Goal: Submit feedback/report problem

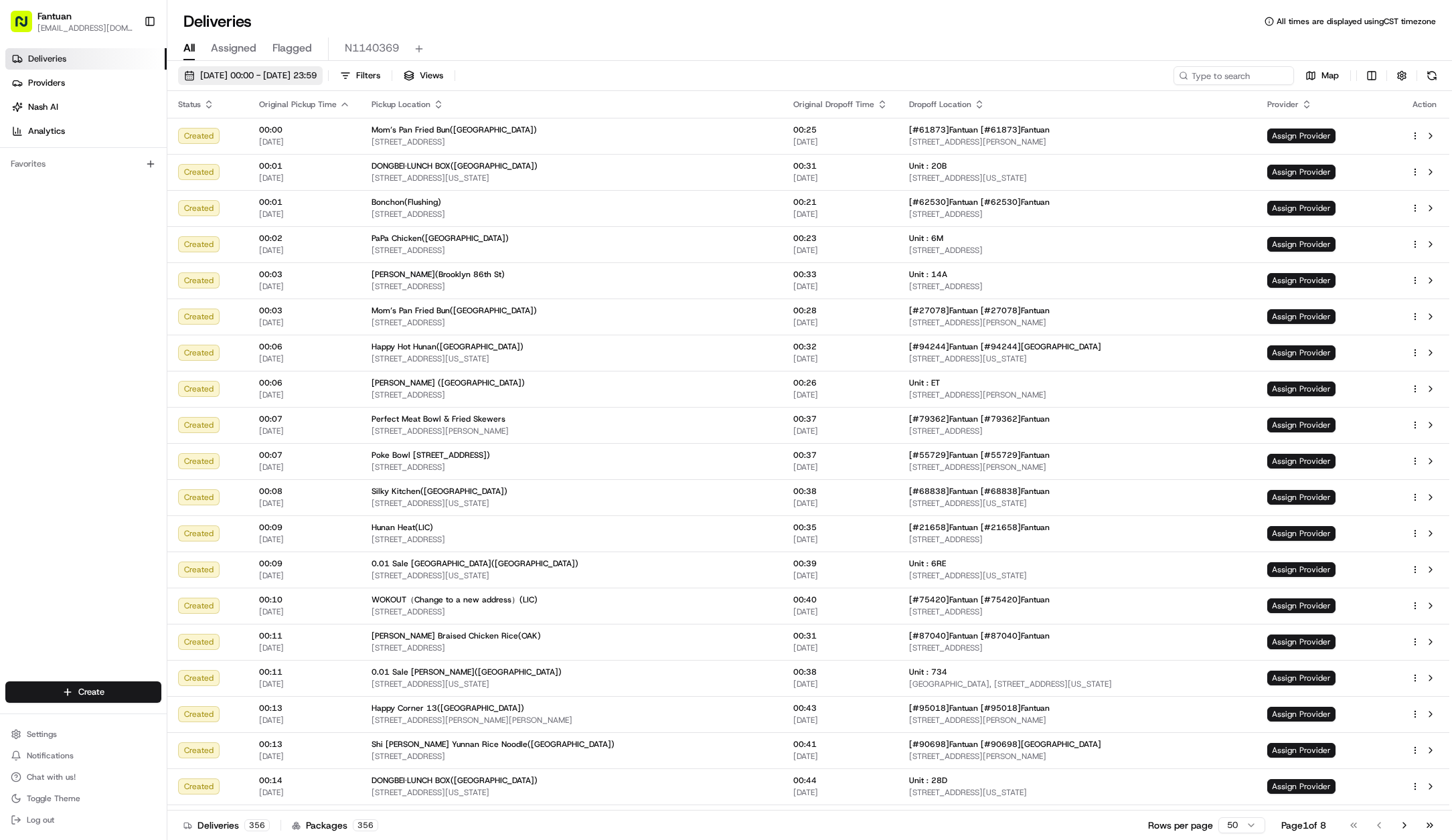
click at [312, 72] on span "19/08/2025 00:00 - 19/08/2025 23:59" at bounding box center [258, 75] width 116 height 12
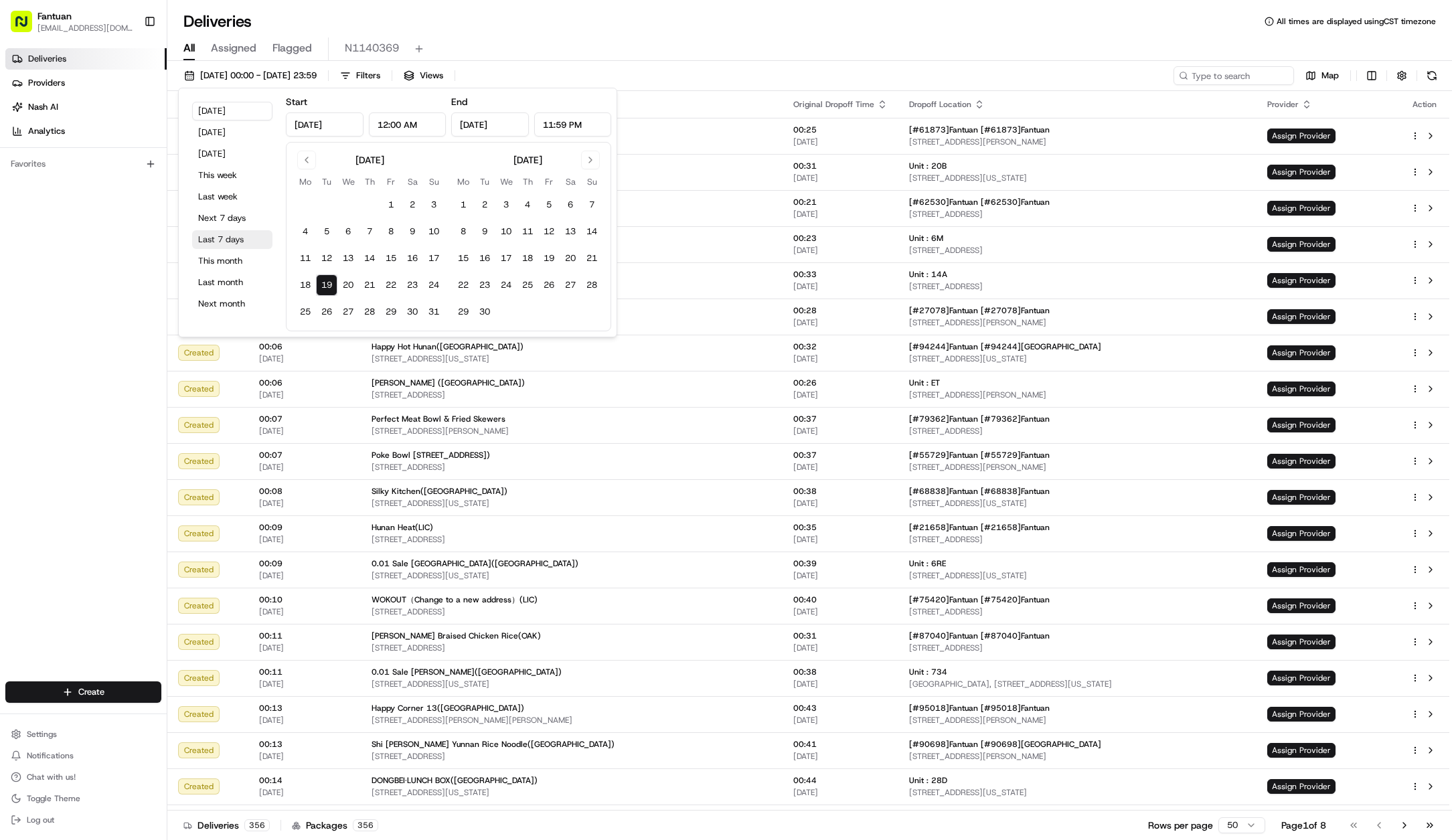
click at [234, 236] on button "Last 7 days" at bounding box center [232, 239] width 80 height 19
type input "Aug 12, 2025"
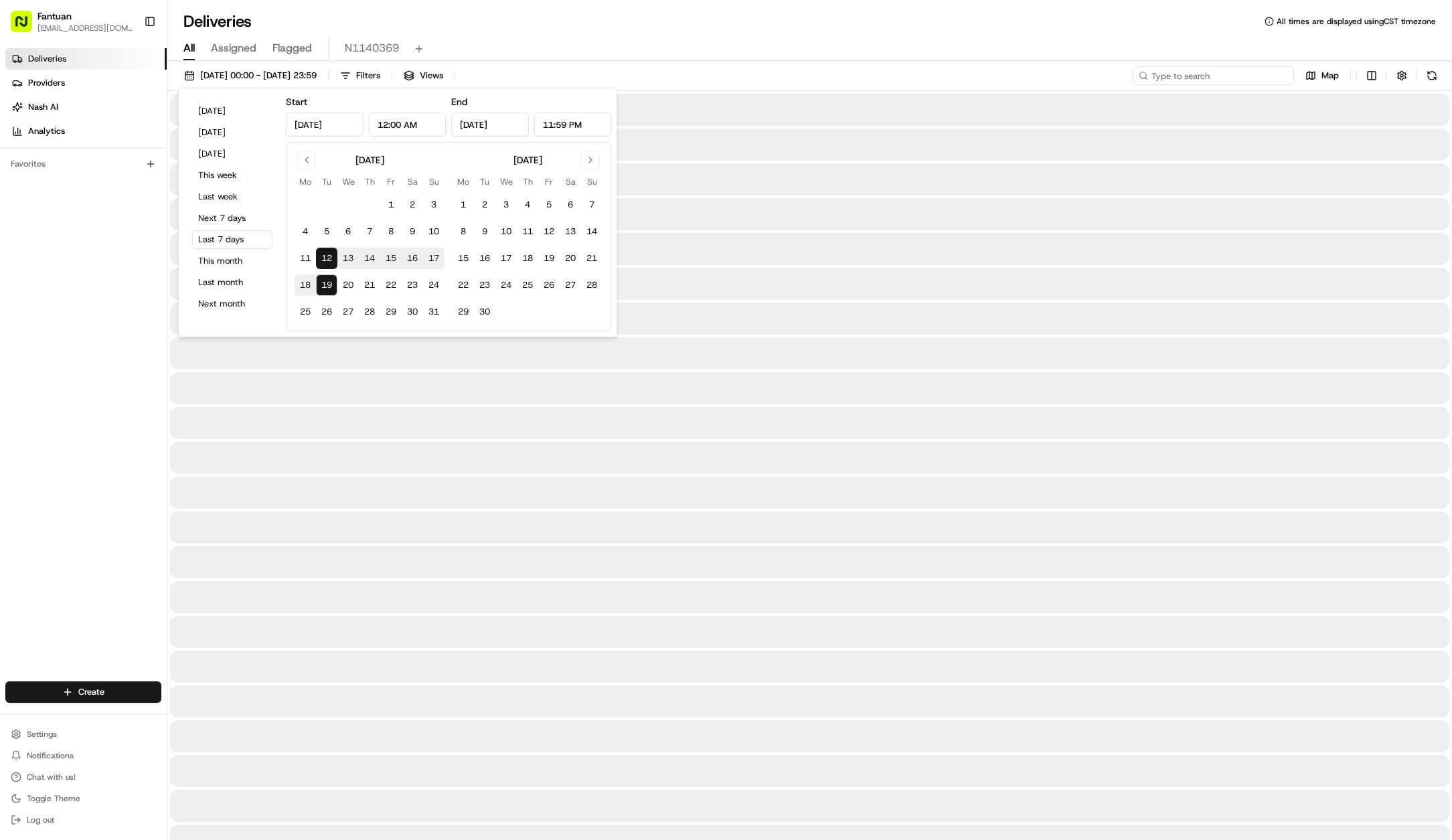
click at [1247, 73] on input at bounding box center [1213, 75] width 161 height 19
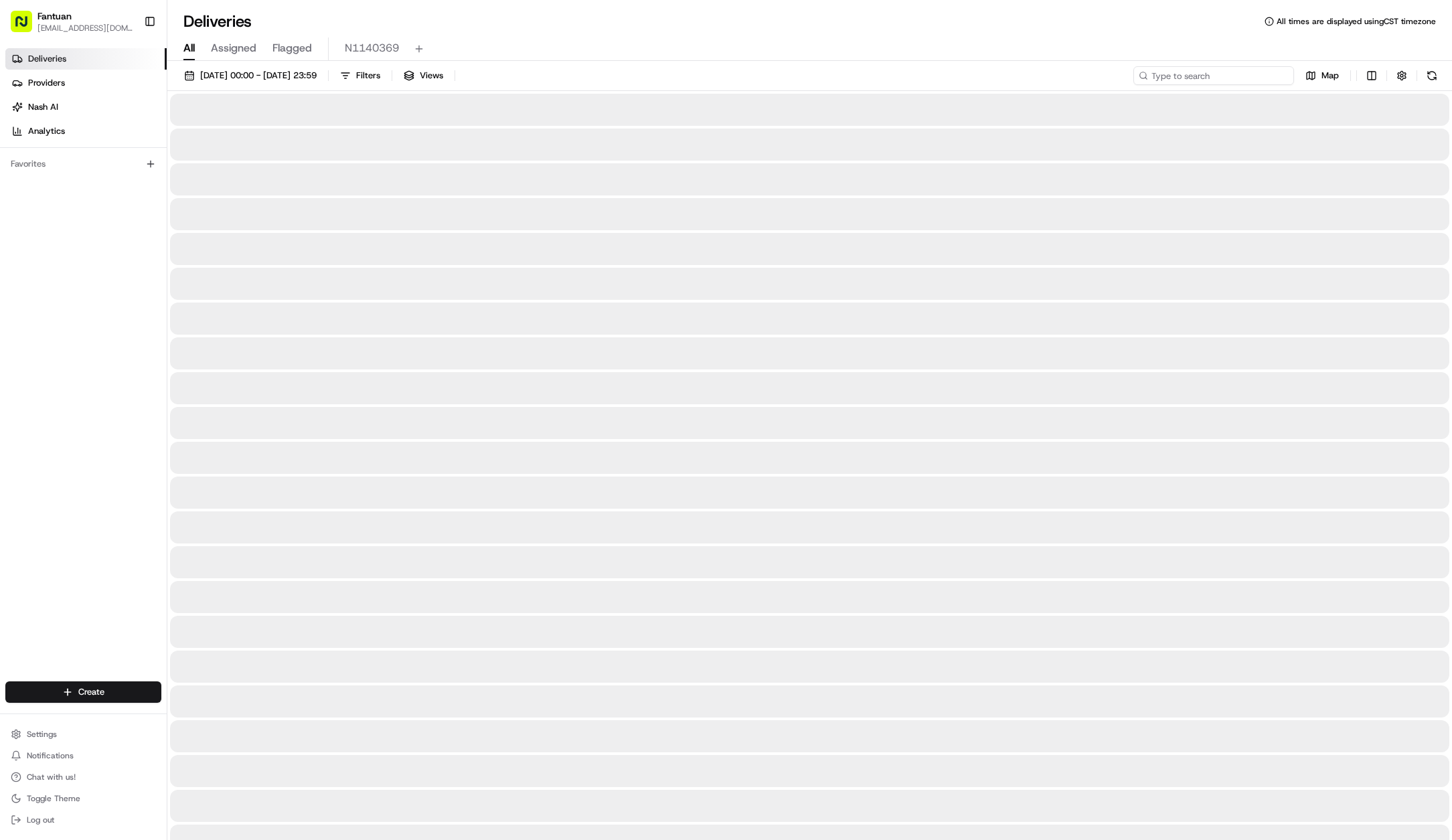
paste input "56557"
type input "56557"
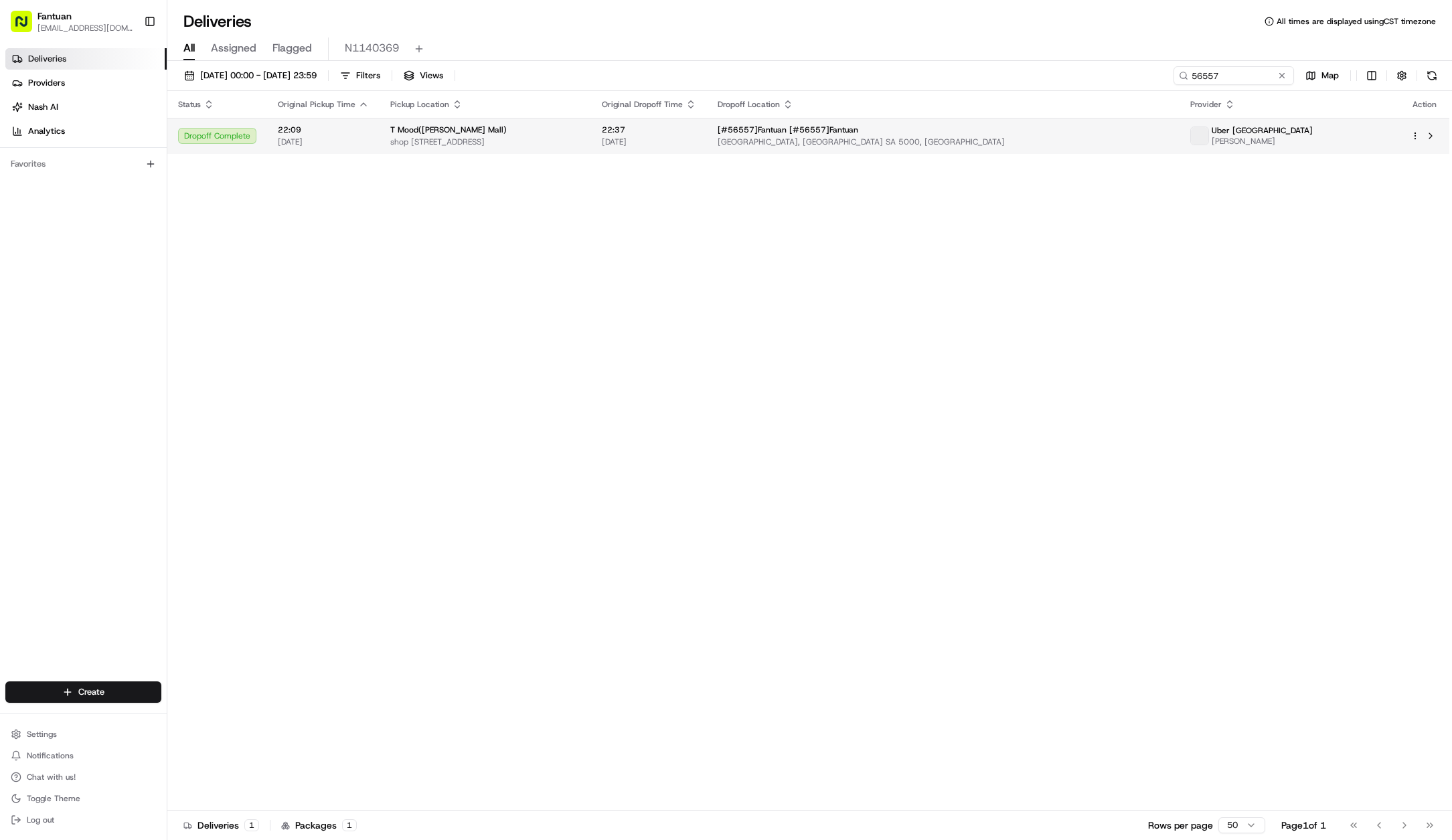
click at [1140, 138] on span "[GEOGRAPHIC_DATA], [GEOGRAPHIC_DATA] SA 5000, [GEOGRAPHIC_DATA]" at bounding box center [943, 142] width 451 height 11
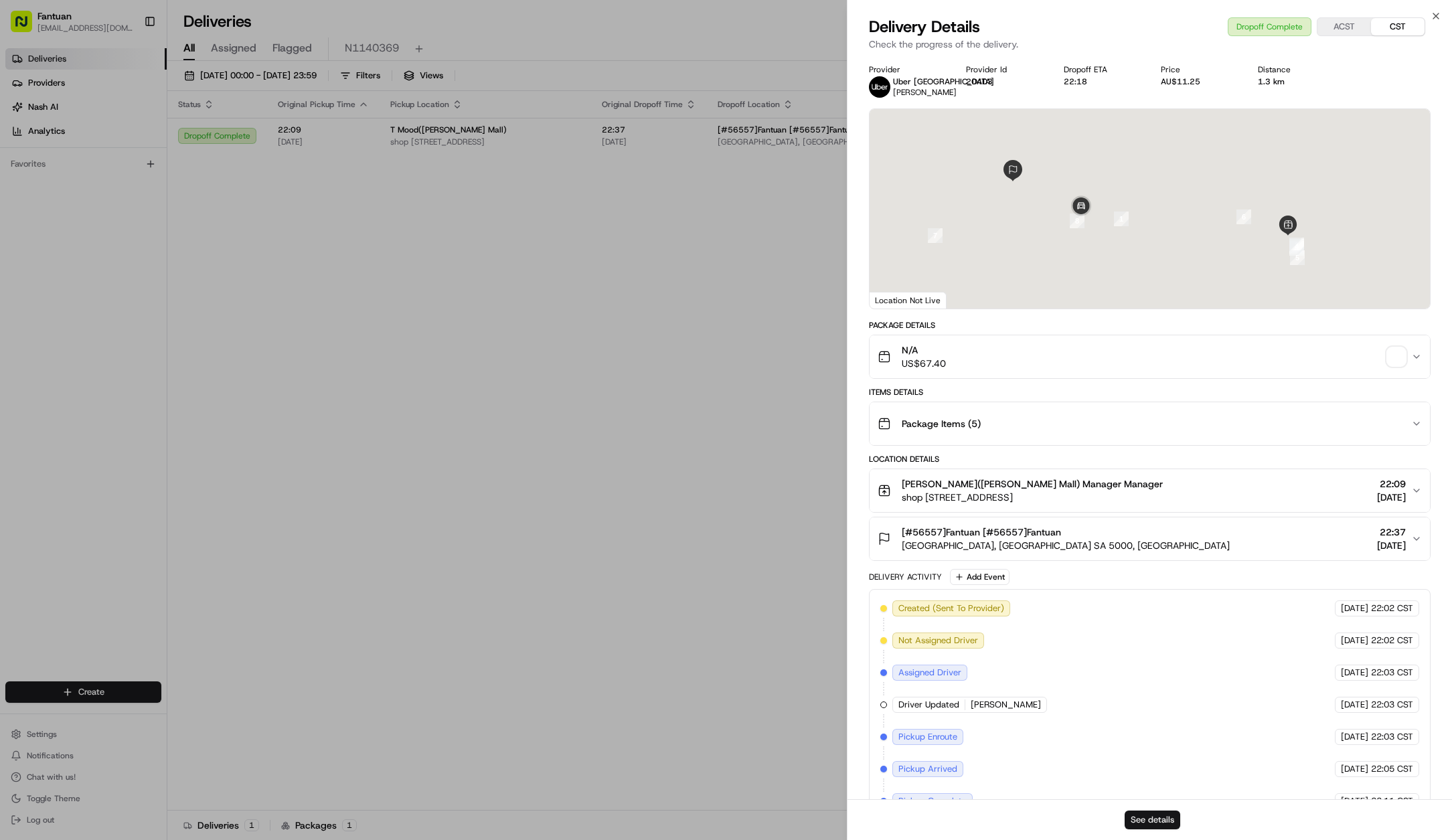
click at [1152, 820] on button "See details" at bounding box center [1153, 820] width 56 height 19
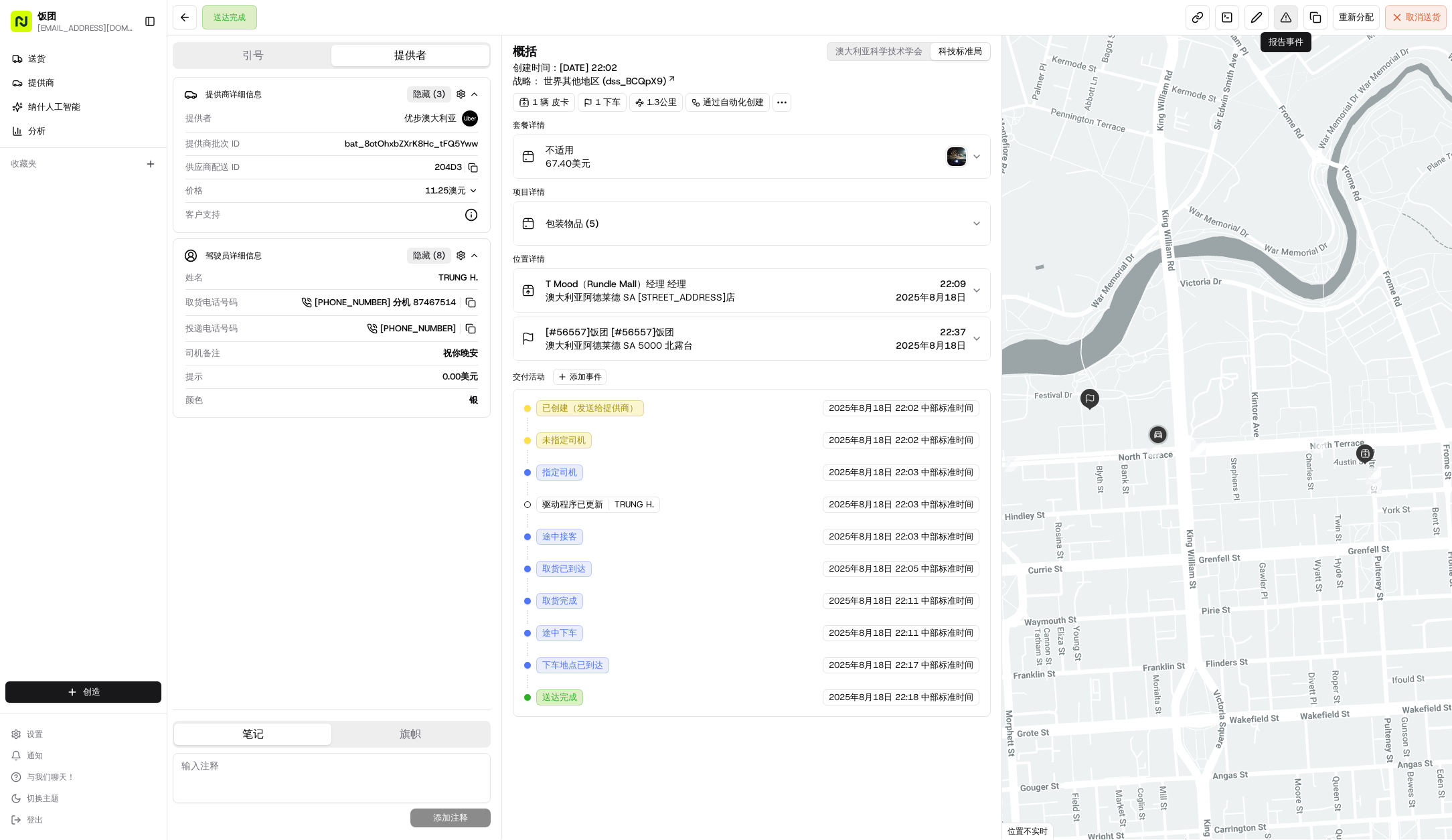
click at [1283, 14] on button at bounding box center [1286, 17] width 24 height 24
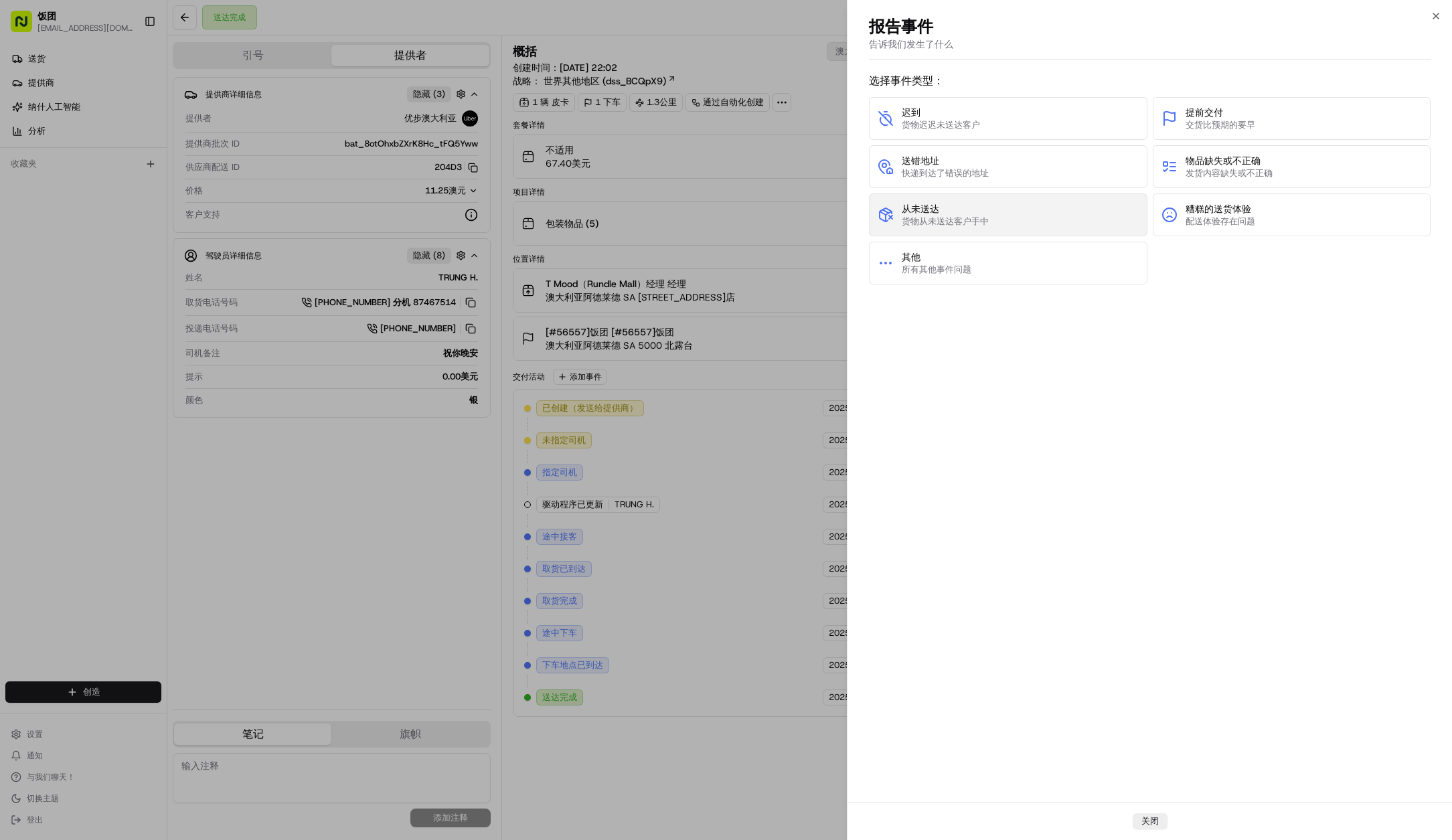
click at [959, 210] on span "从未送达" at bounding box center [946, 209] width 87 height 13
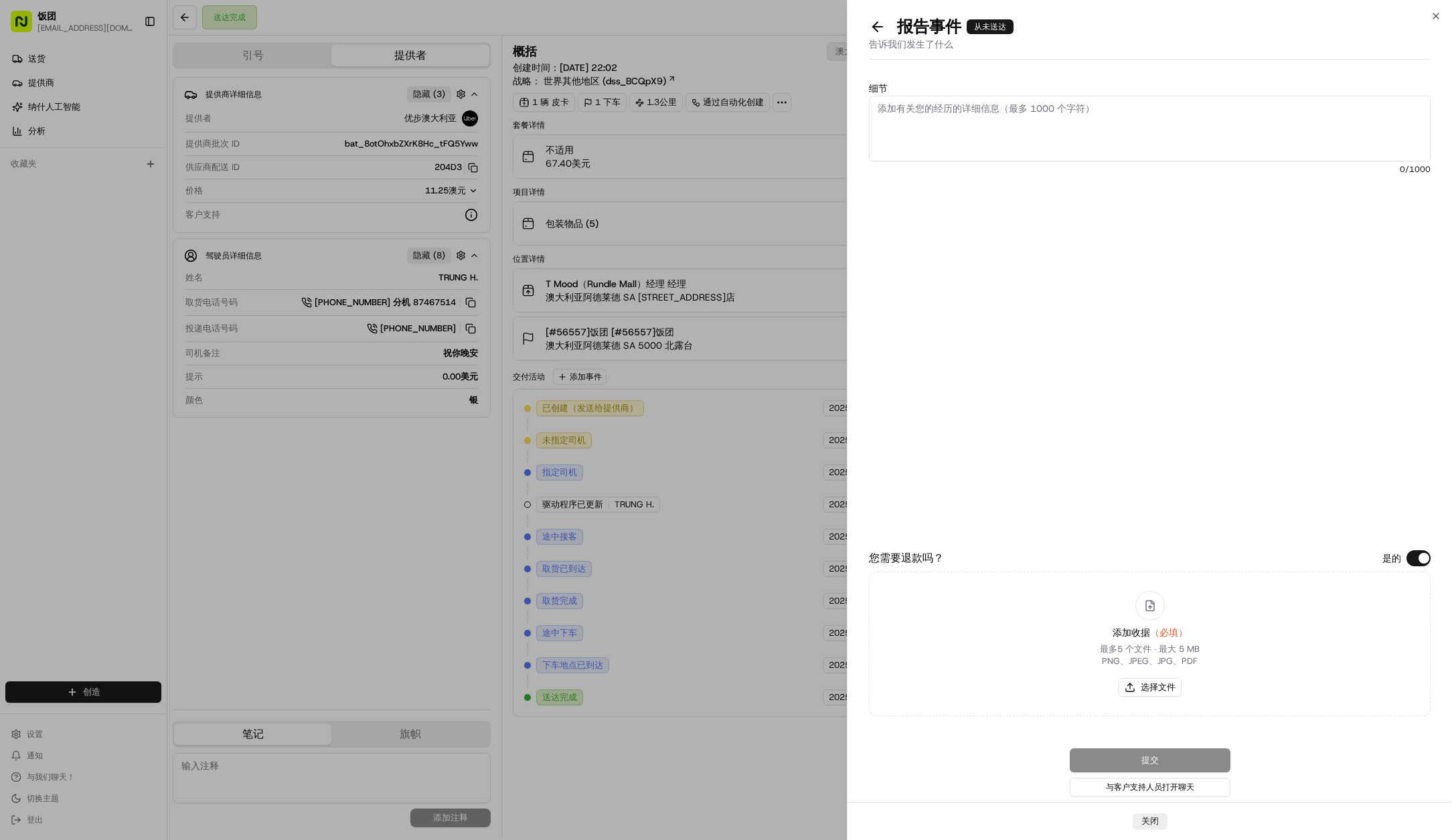
click at [1042, 125] on textarea "细节" at bounding box center [1150, 129] width 562 height 66
paste textarea "Meet at the door of the room | Need to contact, guest feedback: the three-party…"
type textarea "Meet at the door of the room | Need to contact, guest feedback: the three-party…"
click at [1158, 685] on font "选择文件" at bounding box center [1158, 687] width 35 height 12
type input "C:\fakepath\AU0780783532.pdf"
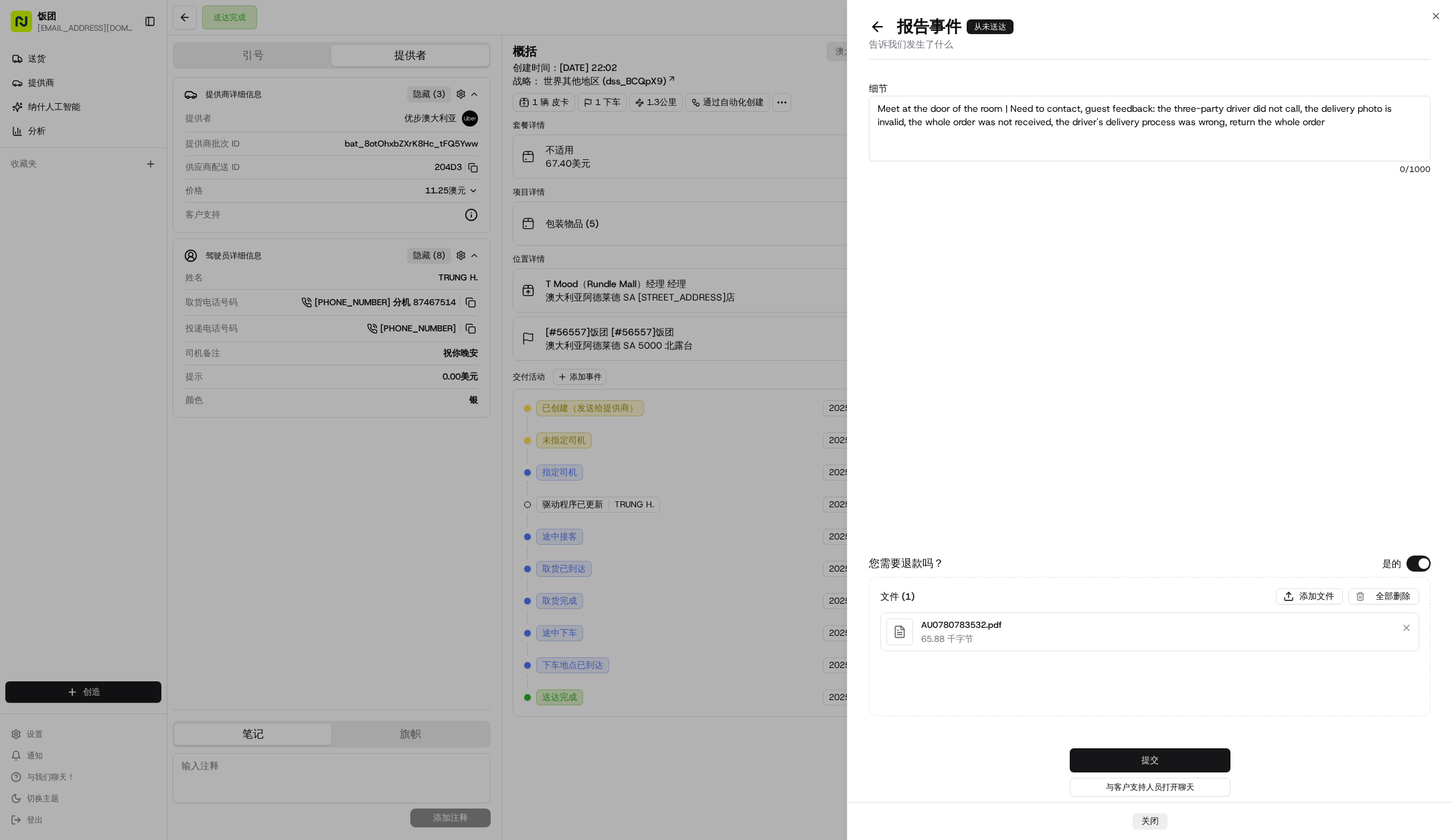
click at [1150, 758] on font "提交" at bounding box center [1151, 760] width 18 height 12
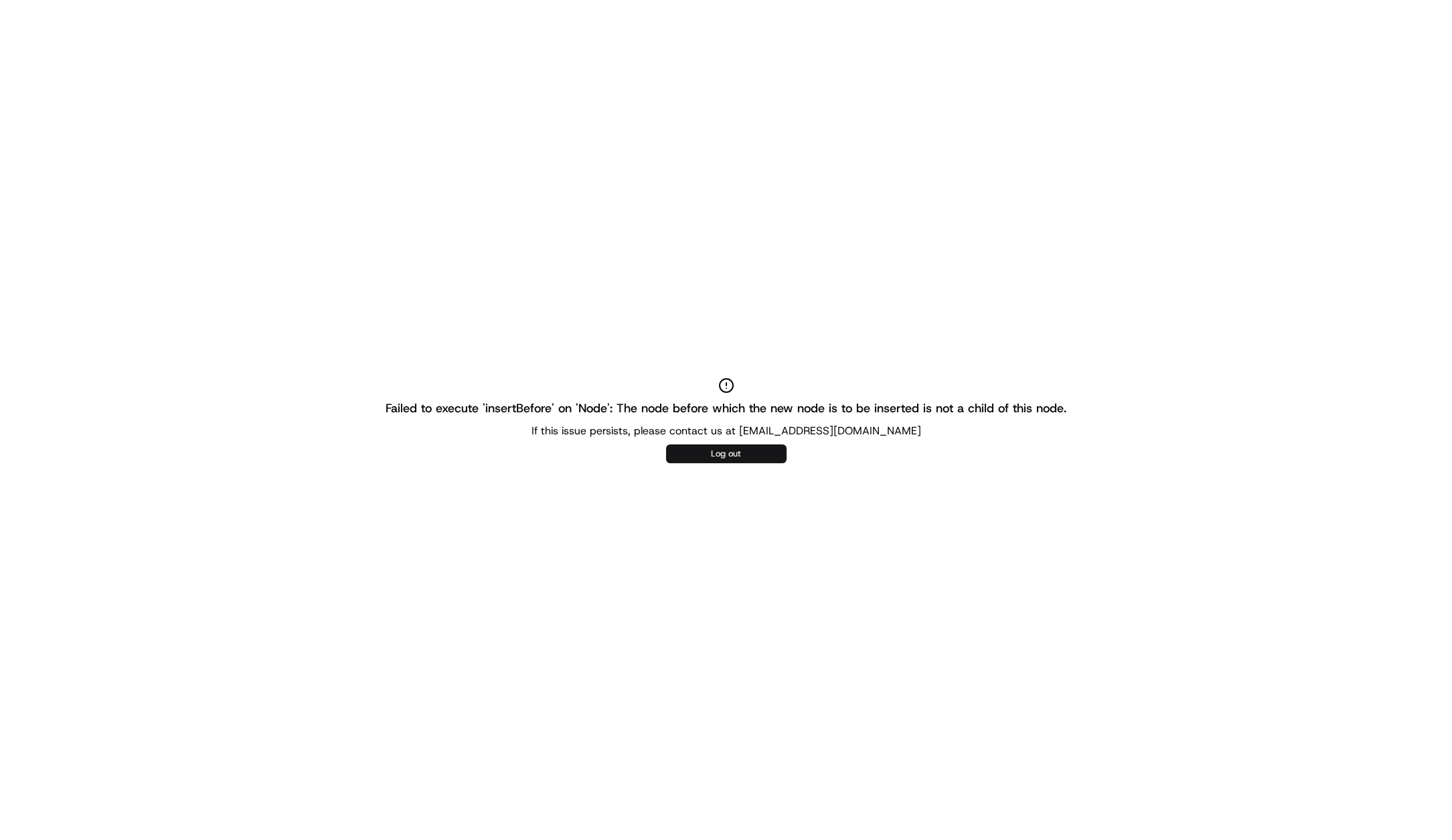
click at [724, 449] on button "Log out" at bounding box center [726, 454] width 121 height 19
